Goal: Transaction & Acquisition: Register for event/course

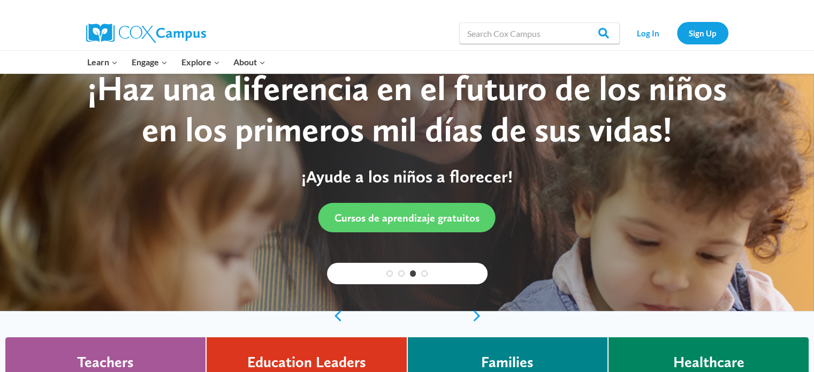
scroll to position [35, 0]
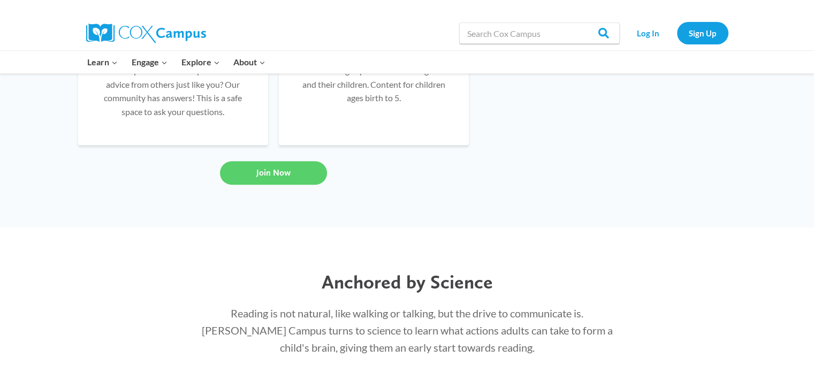
drag, startPoint x: 0, startPoint y: 0, endPoint x: 822, endPoint y: 167, distance: 838.5
click at [814, 167] on html "Skip to content Search in https://coxcampus.org/ Search Search Log In Sign Up L…" at bounding box center [407, 267] width 814 height 2402
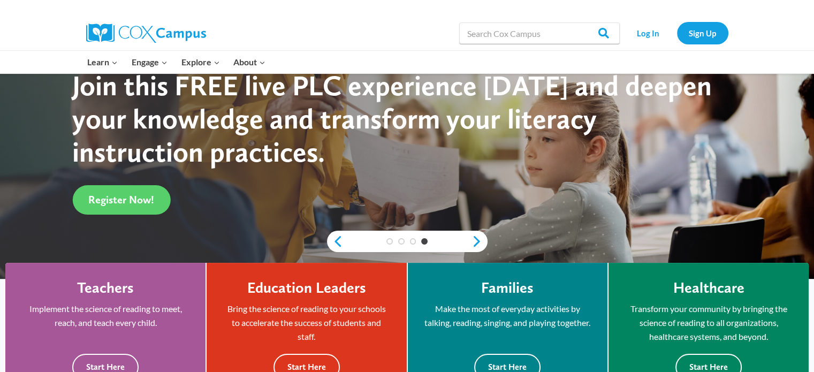
scroll to position [0, 0]
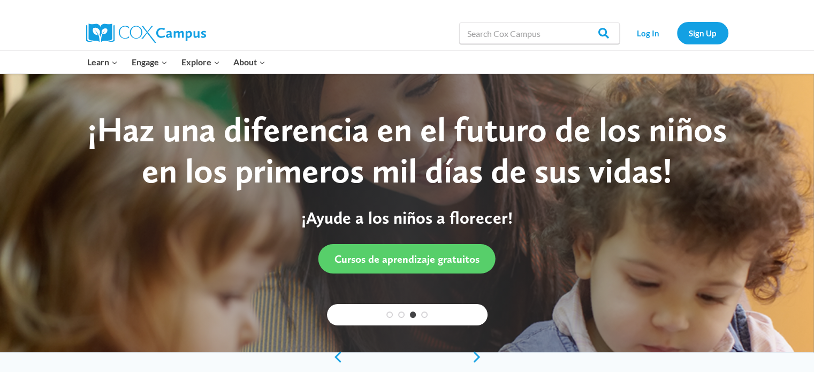
click at [176, 32] on img at bounding box center [146, 33] width 120 height 19
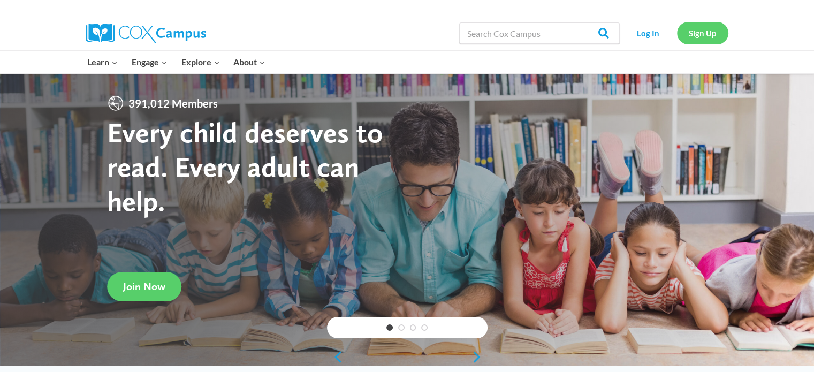
click at [693, 29] on link "Sign Up" at bounding box center [702, 33] width 51 height 22
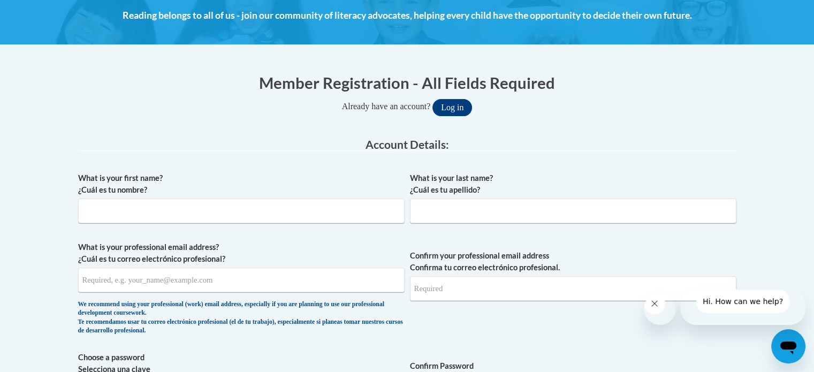
scroll to position [159, 0]
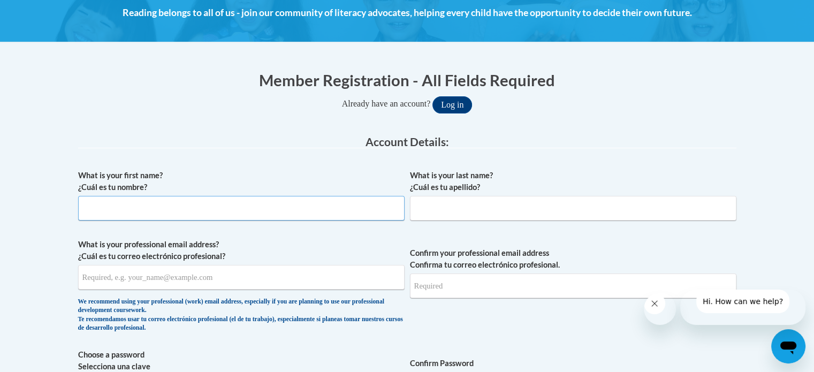
click at [140, 209] on input "What is your first name? ¿Cuál es tu nombre?" at bounding box center [241, 208] width 327 height 25
click at [459, 110] on button "Log in" at bounding box center [453, 104] width 40 height 17
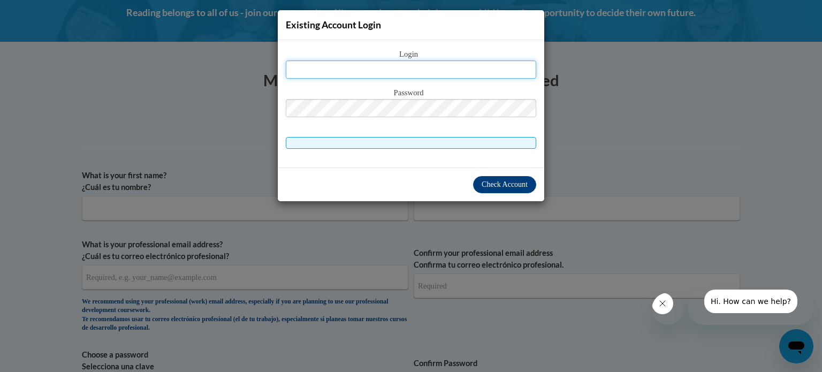
click at [312, 66] on input "text" at bounding box center [411, 69] width 251 height 18
type input "louvenia.bradley@hotmail.com"
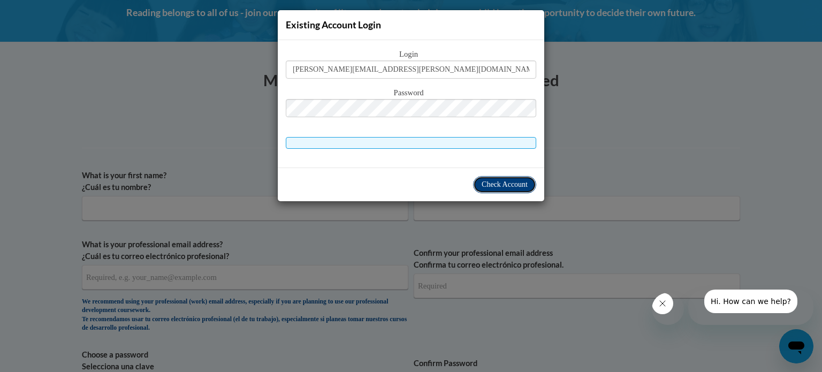
click at [498, 184] on span "Check Account" at bounding box center [505, 184] width 46 height 8
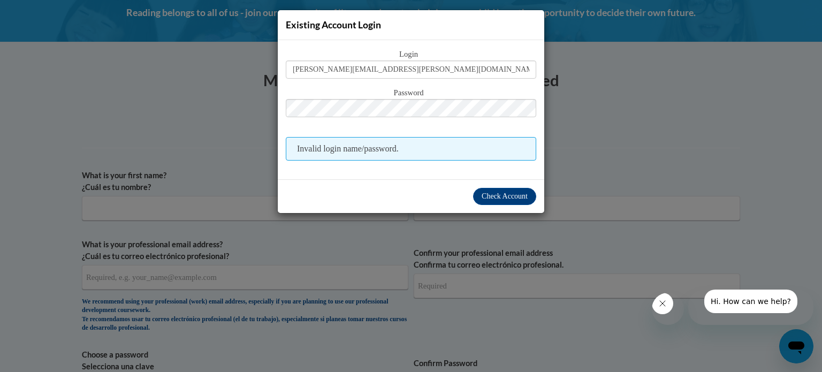
click at [568, 66] on div "Existing Account Login Login louvenia.bradley@hotmail.com Password Invalid logi…" at bounding box center [411, 186] width 822 height 372
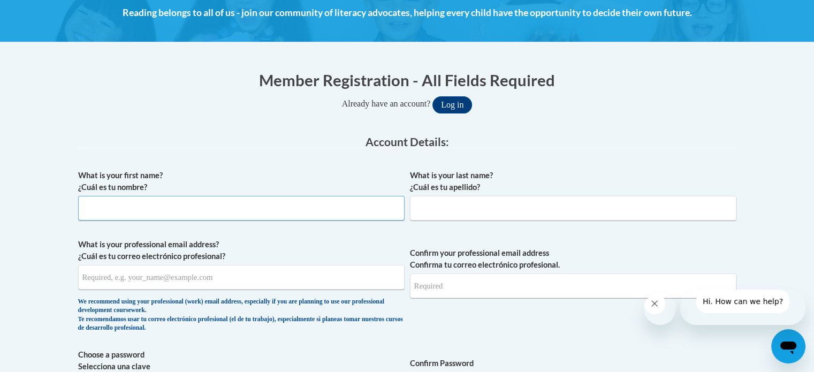
click at [101, 201] on input "What is your first name? ¿Cuál es tu nombre?" at bounding box center [241, 208] width 327 height 25
type input "Louvenia"
click at [437, 205] on input "What is your last name? ¿Cuál es tu apellido?" at bounding box center [573, 208] width 327 height 25
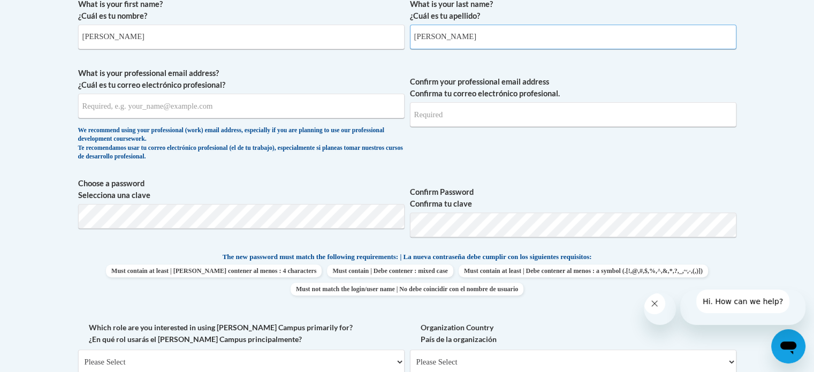
scroll to position [335, 0]
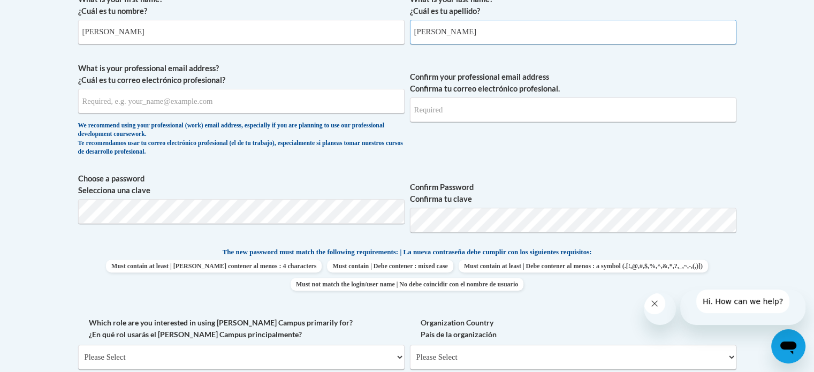
type input "Bradley"
click at [114, 103] on input "What is your professional email address? ¿Cuál es tu correo electrónico profesi…" at bounding box center [241, 101] width 327 height 25
type input "louvenia.bradley@hotmail.com"
click at [446, 116] on input "Confirm your professional email address Confirma tu correo electrónico profesio…" at bounding box center [573, 109] width 327 height 25
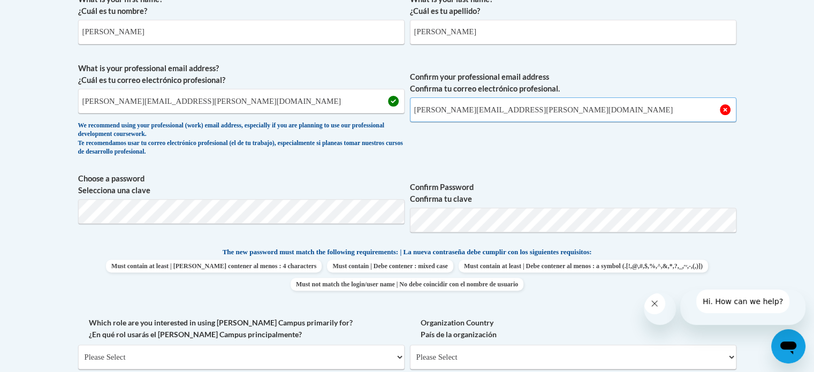
type input "louvenia.bradley@hotmail.com"
click at [652, 181] on label "Confirm Password Confirma tu clave" at bounding box center [573, 193] width 327 height 24
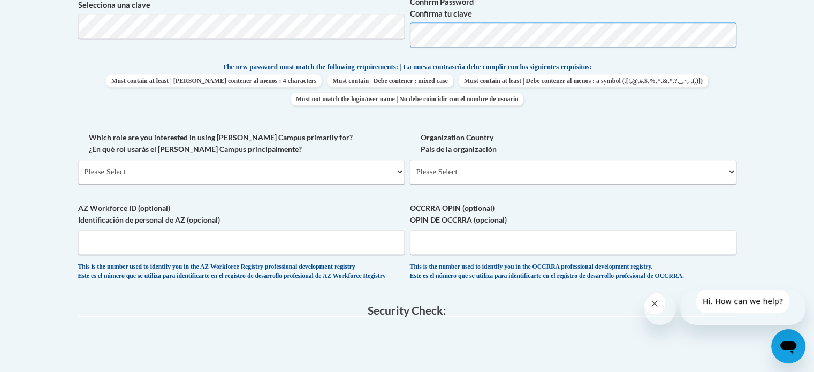
scroll to position [539, 0]
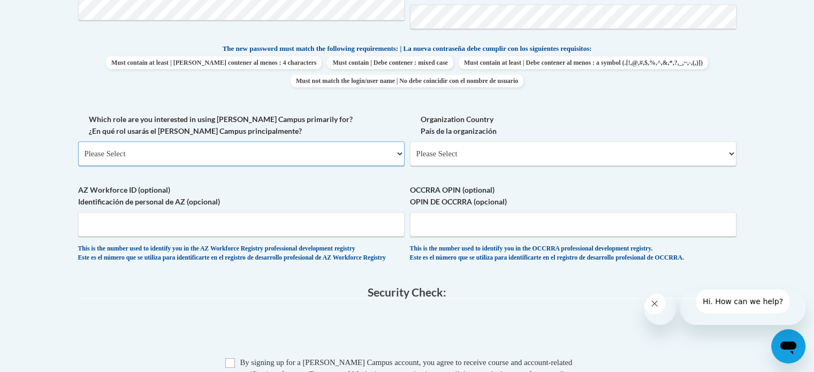
click at [117, 166] on select "Please Select College/University | Colegio/Universidad Community/Nonprofit Part…" at bounding box center [241, 153] width 327 height 25
click at [394, 167] on select "Please Select College/University | Colegio/Universidad Community/Nonprofit Part…" at bounding box center [241, 154] width 327 height 25
select select "fbf2d438-af2f-41f8-98f1-81c410e29de3"
click at [78, 167] on select "Please Select College/University | Colegio/Universidad Community/Nonprofit Part…" at bounding box center [241, 154] width 327 height 25
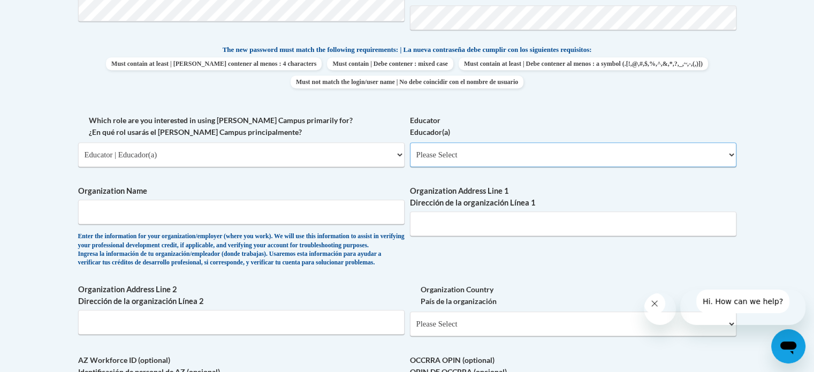
click at [471, 167] on select "Please Select Early Learning/Daycare Teacher/Family Home Care Provider | Maestr…" at bounding box center [573, 154] width 327 height 25
select select "8e1a676a-2f1d-4924-8ba1-6ffde03e8dcb"
click at [410, 167] on select "Please Select Early Learning/Daycare Teacher/Family Home Care Provider | Maestr…" at bounding box center [573, 154] width 327 height 25
click at [161, 224] on input "Organization Name" at bounding box center [241, 212] width 327 height 25
type input "Babies Can't Wait"
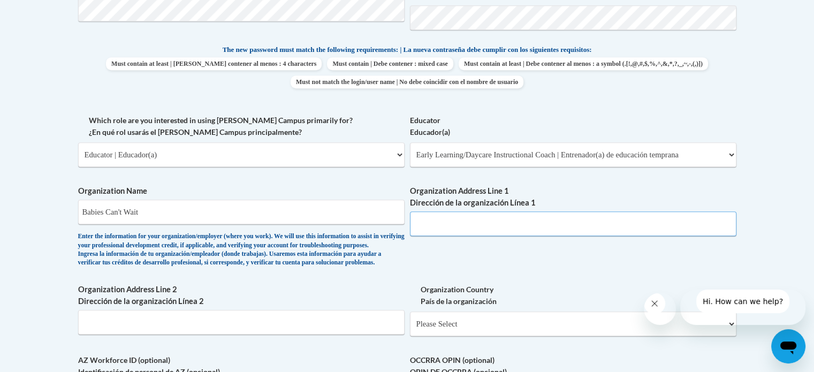
click at [432, 236] on input "Organization Address Line 1 Dirección de la organización Línea 1" at bounding box center [573, 223] width 327 height 25
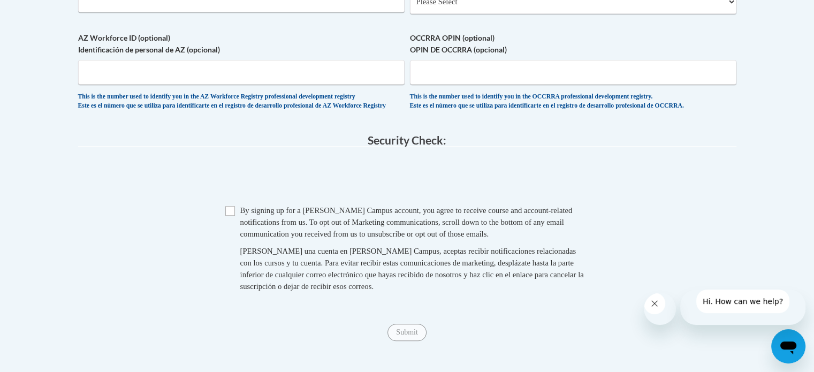
scroll to position [849, 0]
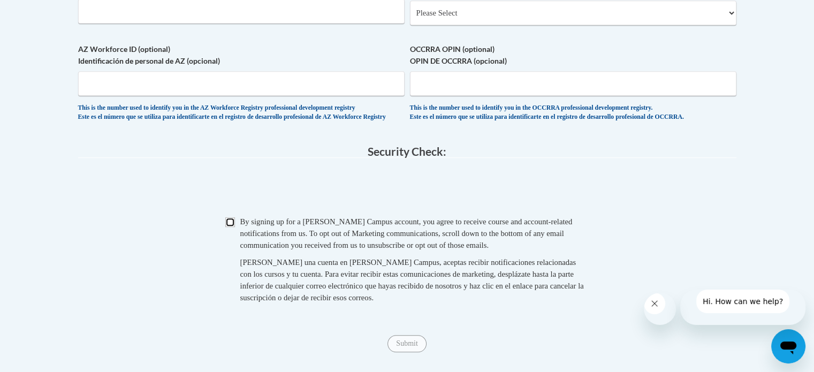
click at [229, 227] on input "Checkbox" at bounding box center [230, 222] width 10 height 10
checkbox input "true"
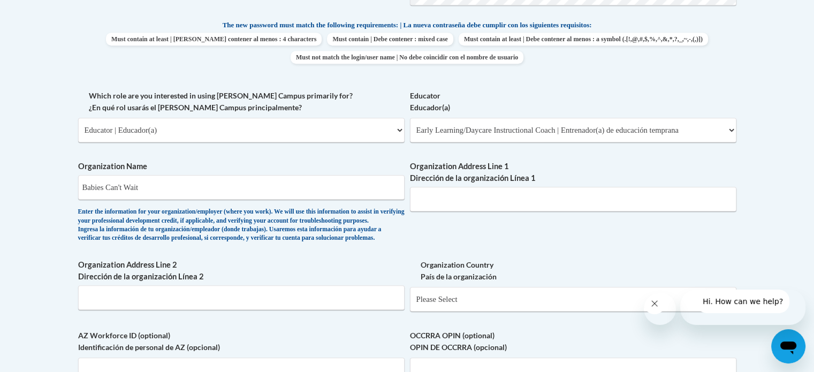
scroll to position [564, 0]
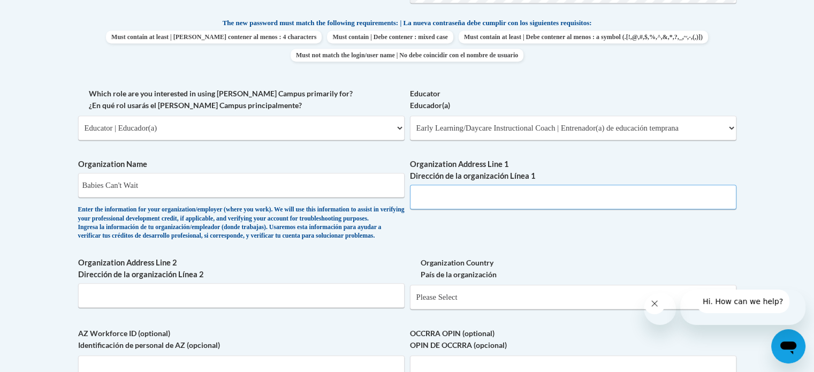
click at [459, 209] on input "Organization Address Line 1 Dirección de la organización Línea 1" at bounding box center [573, 197] width 327 height 25
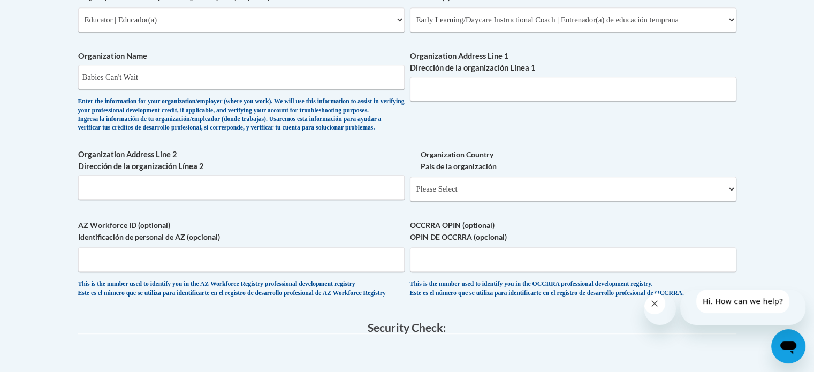
scroll to position [669, 0]
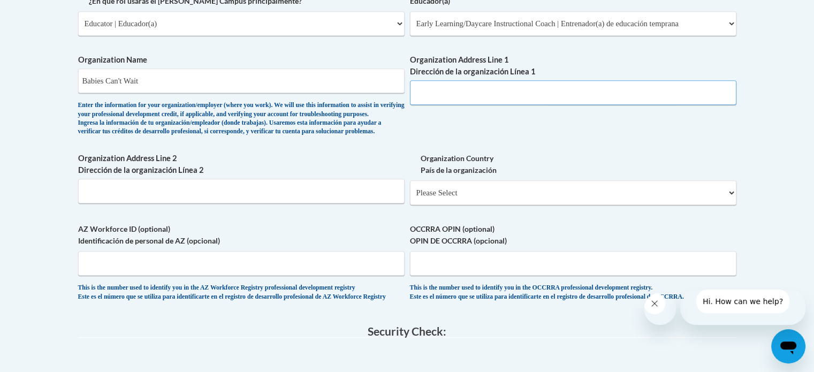
click at [441, 105] on input "Organization Address Line 1 Dirección de la organización Línea 1" at bounding box center [573, 92] width 327 height 25
type input "437 Old Peachtree Rd."
